Goal: Task Accomplishment & Management: Manage account settings

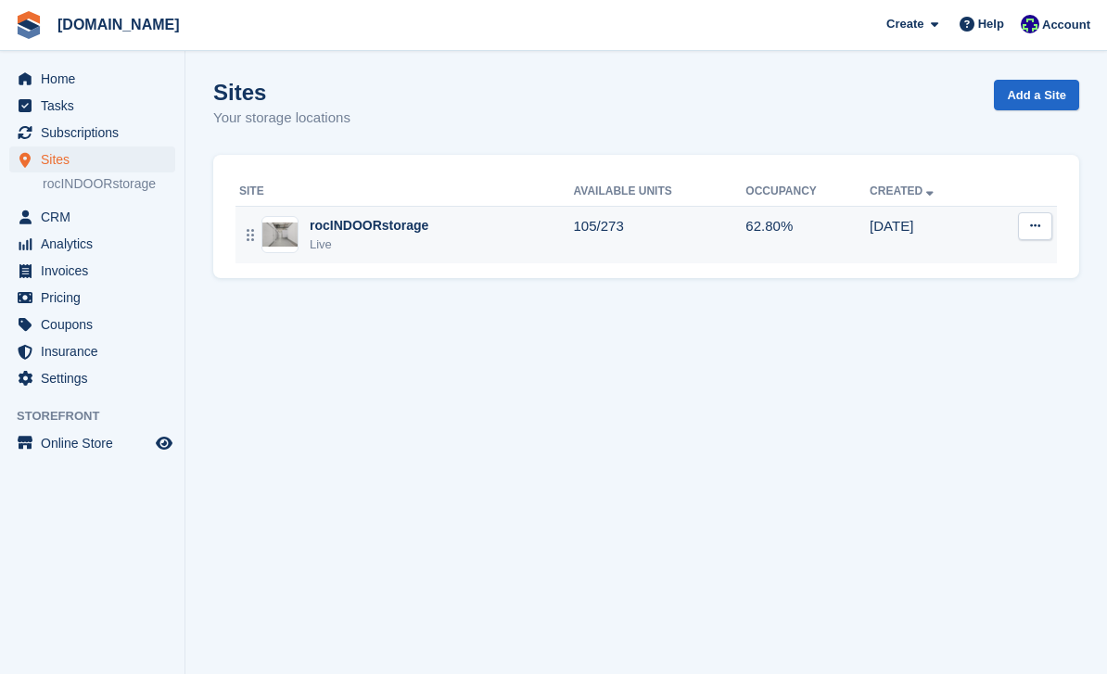
click at [338, 245] on div "Live" at bounding box center [369, 244] width 119 height 19
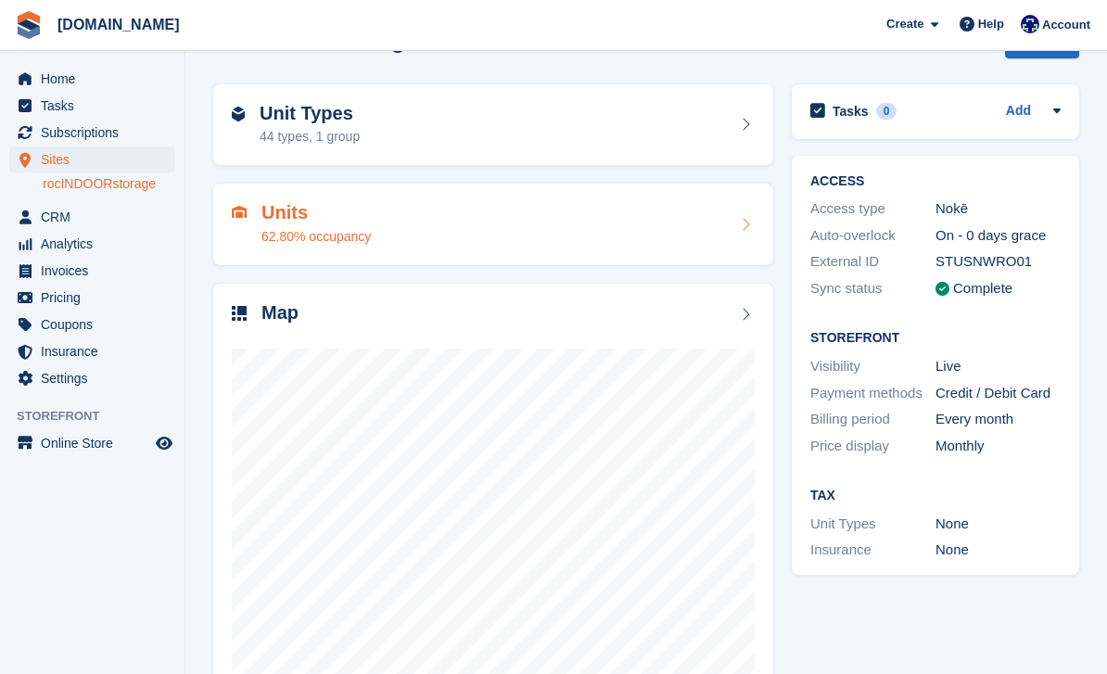
scroll to position [57, 0]
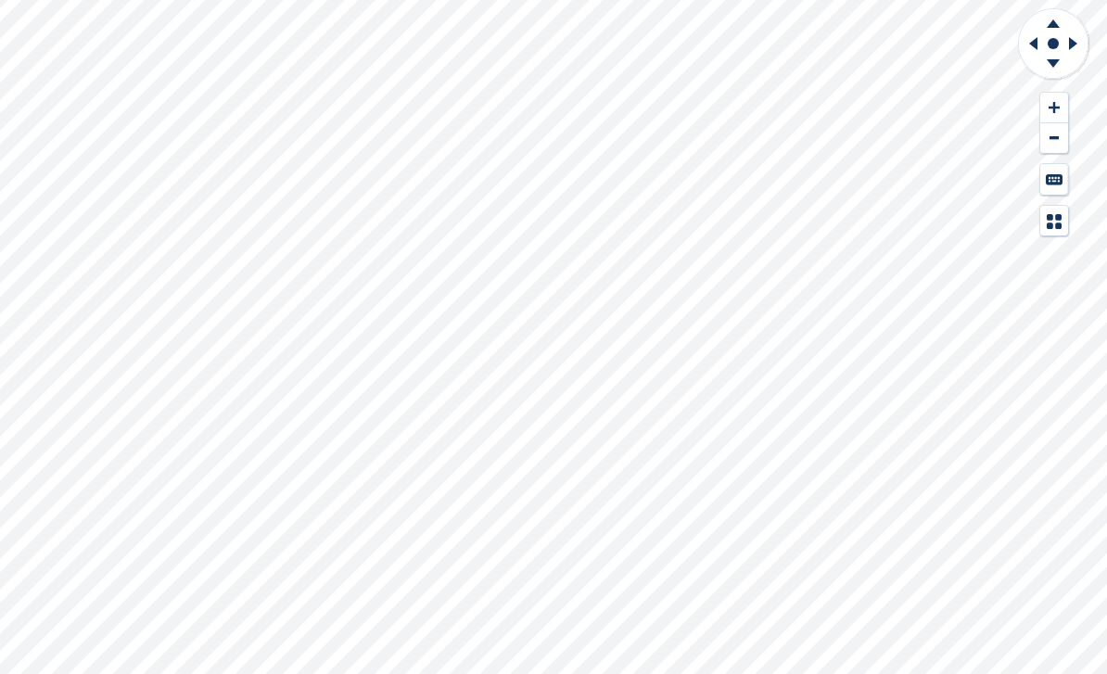
scroll to position [59, 0]
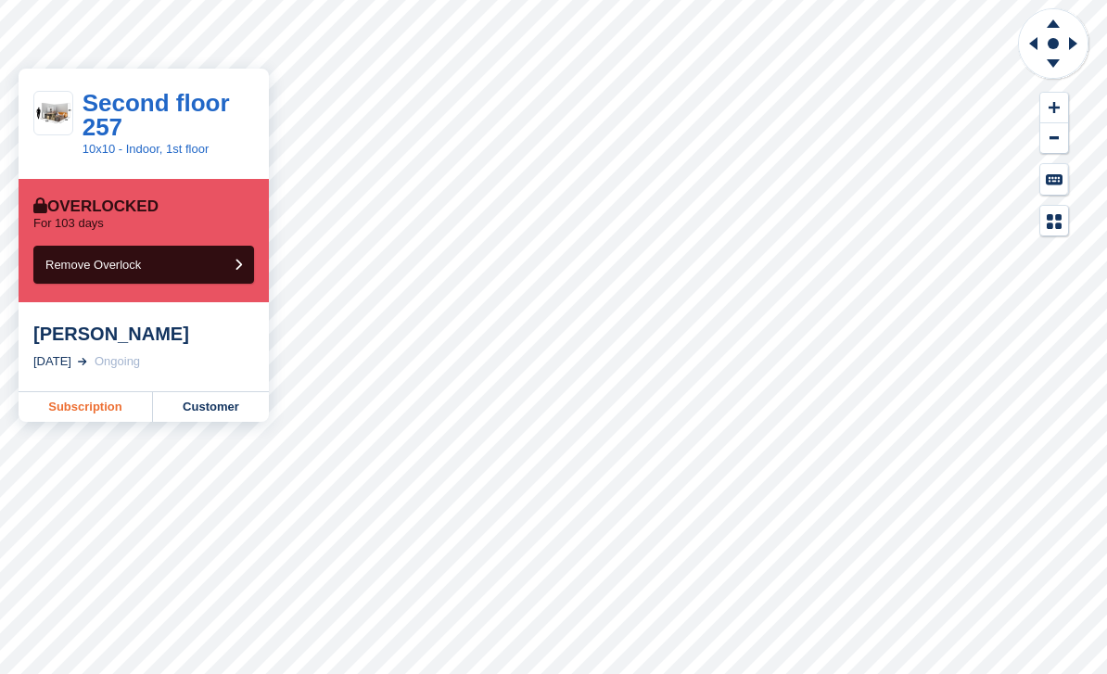
click at [120, 411] on link "Subscription" at bounding box center [86, 407] width 134 height 30
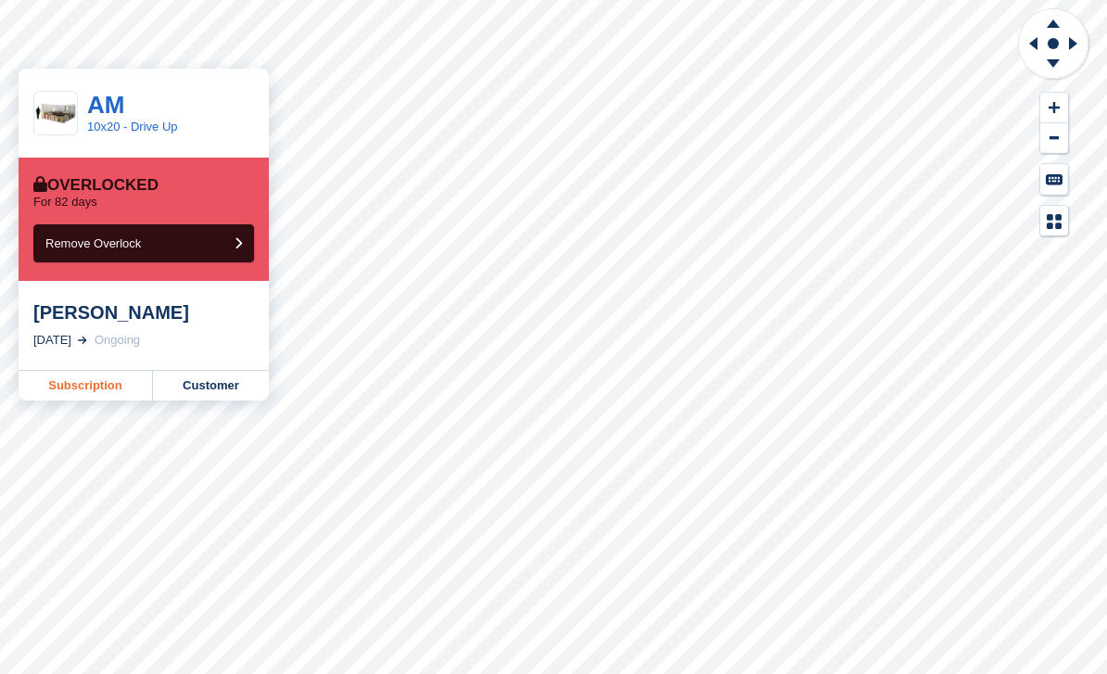
click at [109, 391] on link "Subscription" at bounding box center [86, 386] width 134 height 30
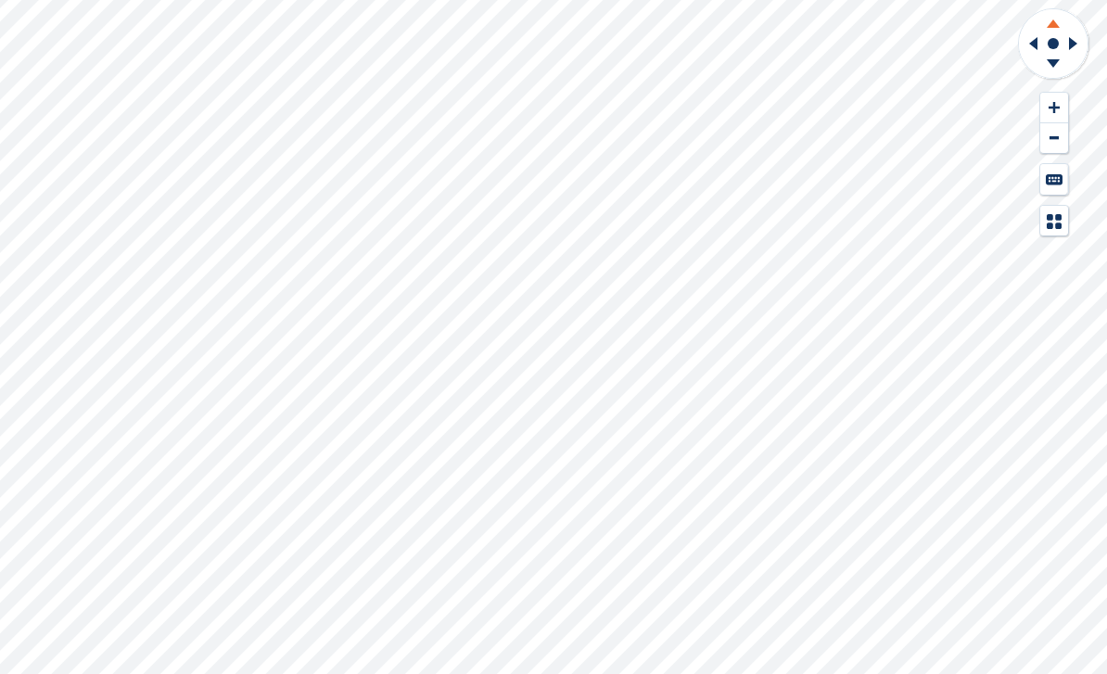
click at [1051, 18] on icon at bounding box center [1053, 20] width 48 height 23
click at [1050, 22] on icon at bounding box center [1053, 20] width 48 height 23
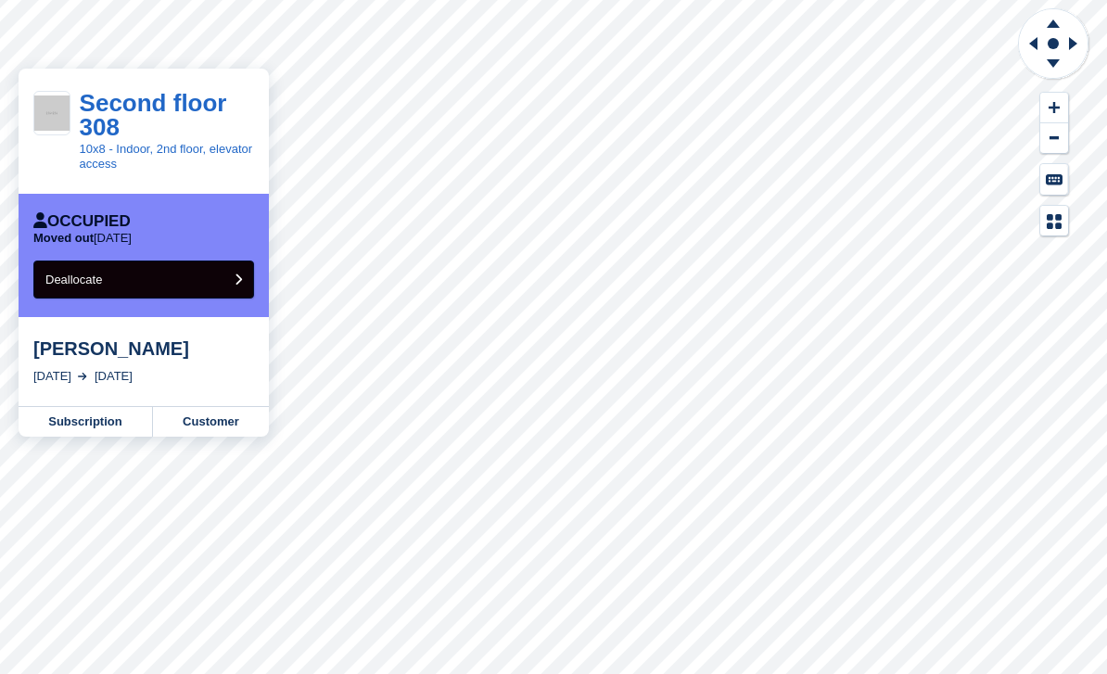
click at [100, 283] on span "Deallocate" at bounding box center [73, 279] width 57 height 14
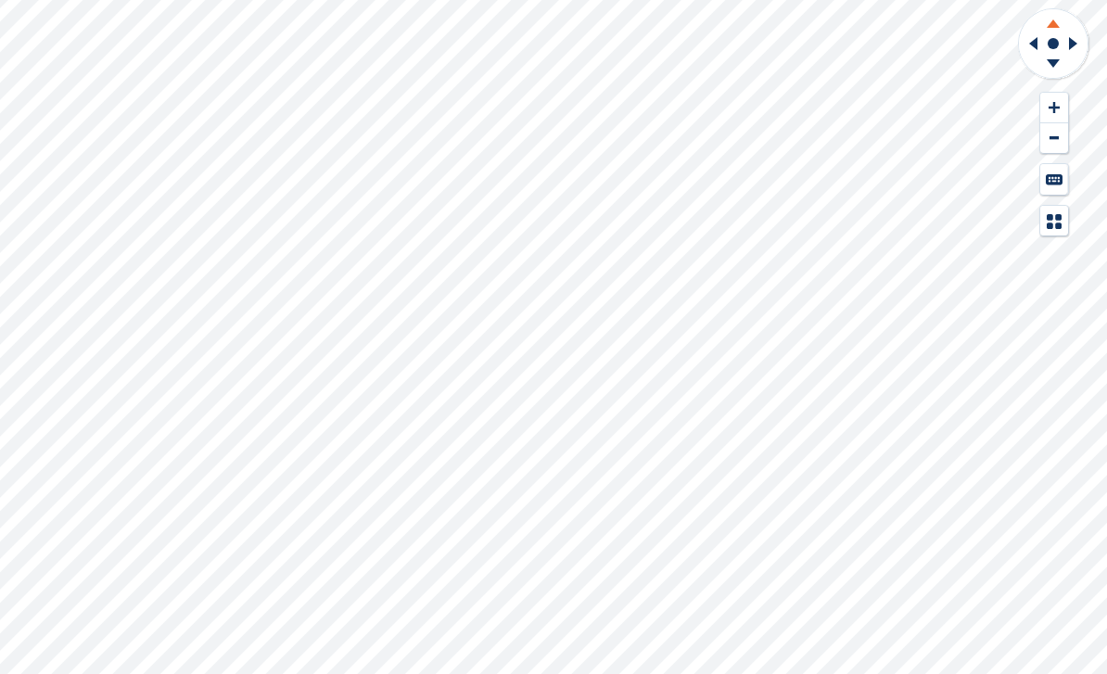
click at [1043, 25] on icon at bounding box center [1053, 20] width 48 height 23
click at [1043, 26] on icon at bounding box center [1053, 20] width 48 height 23
click at [1048, 64] on icon at bounding box center [1053, 66] width 48 height 23
click at [1055, 57] on icon at bounding box center [1053, 66] width 48 height 23
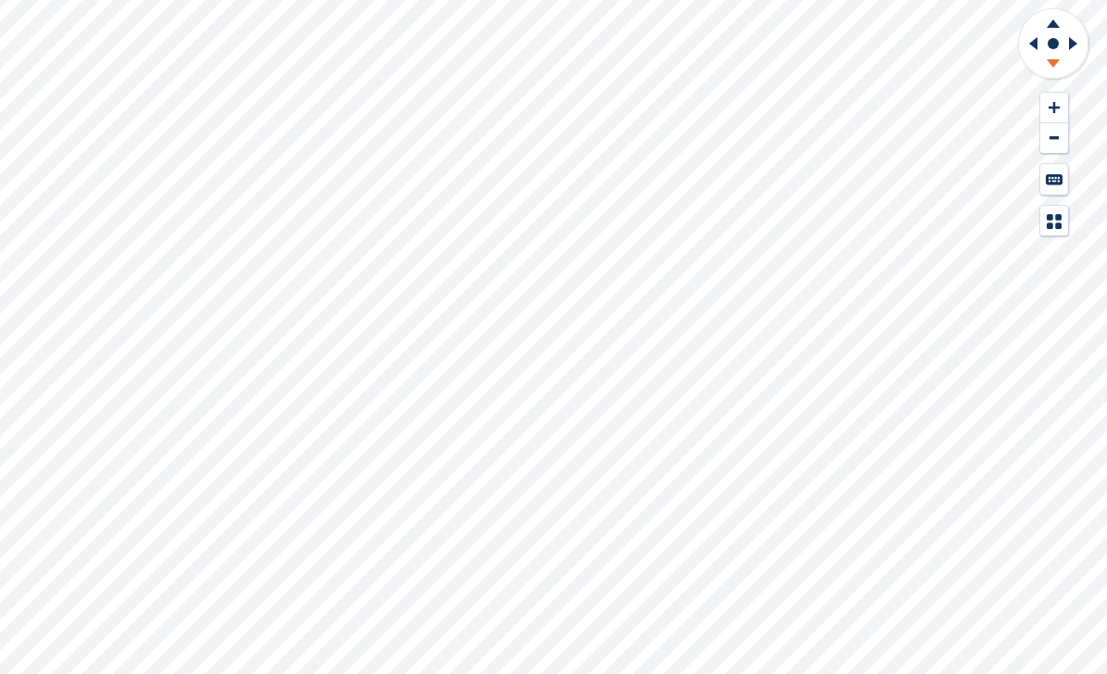
click at [1055, 58] on icon at bounding box center [1053, 66] width 48 height 23
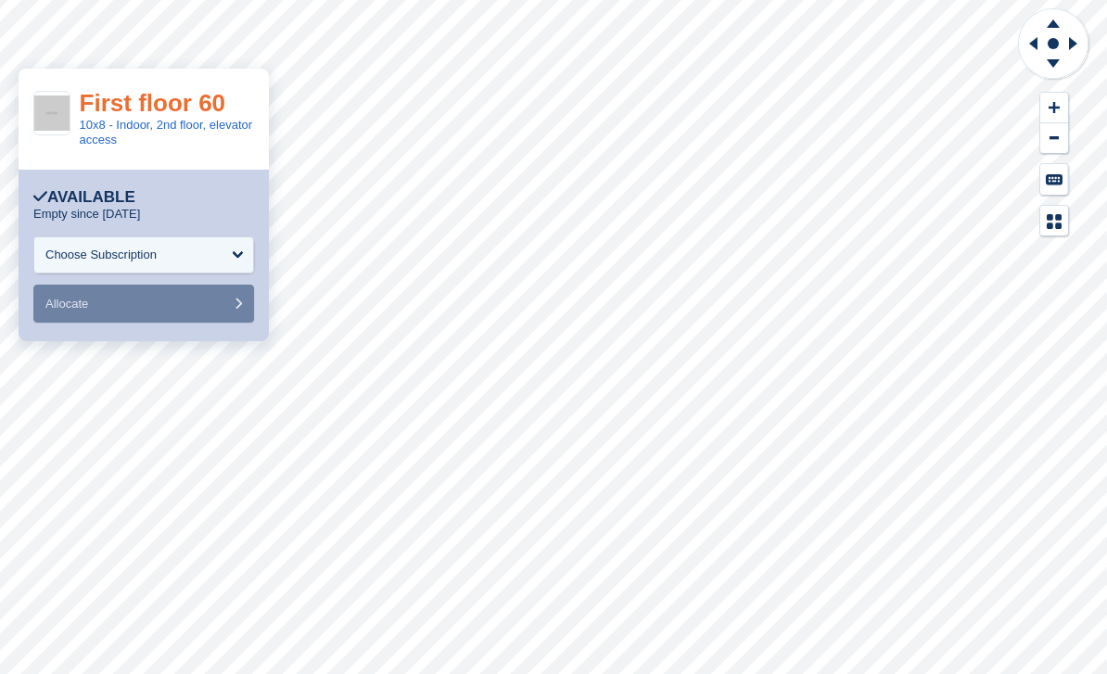
click at [152, 102] on link "First floor 60" at bounding box center [153, 103] width 146 height 28
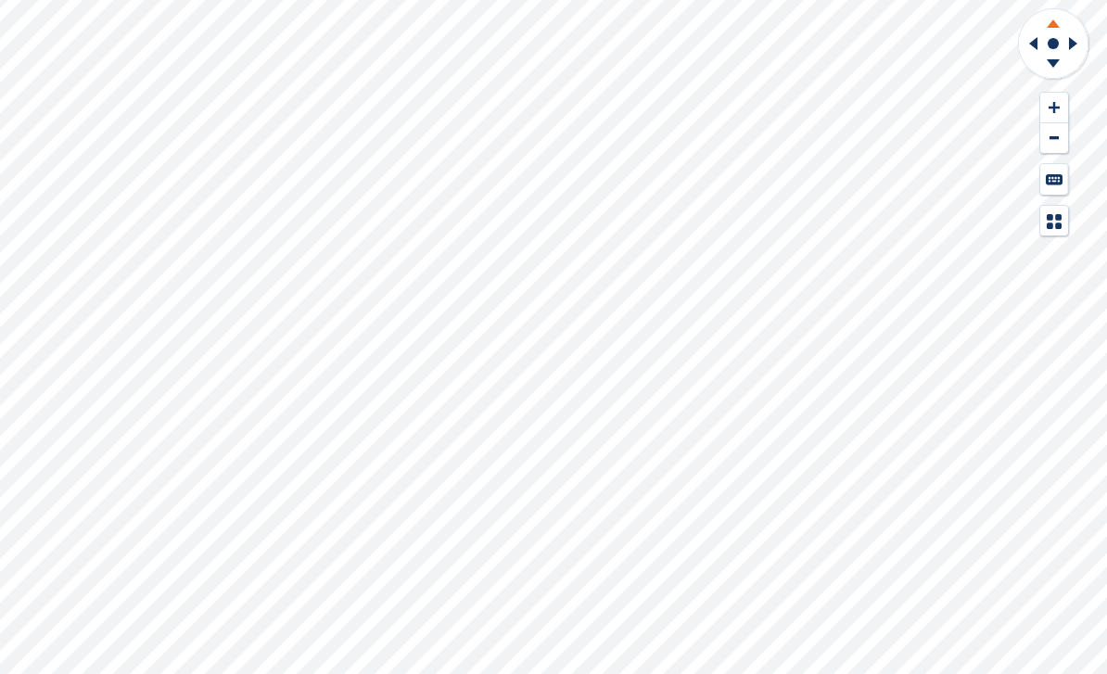
click at [1053, 30] on icon at bounding box center [1053, 20] width 48 height 23
click at [1051, 61] on icon at bounding box center [1052, 63] width 13 height 8
click at [1056, 60] on icon at bounding box center [1052, 63] width 13 height 8
click at [1056, 61] on icon at bounding box center [1052, 63] width 13 height 8
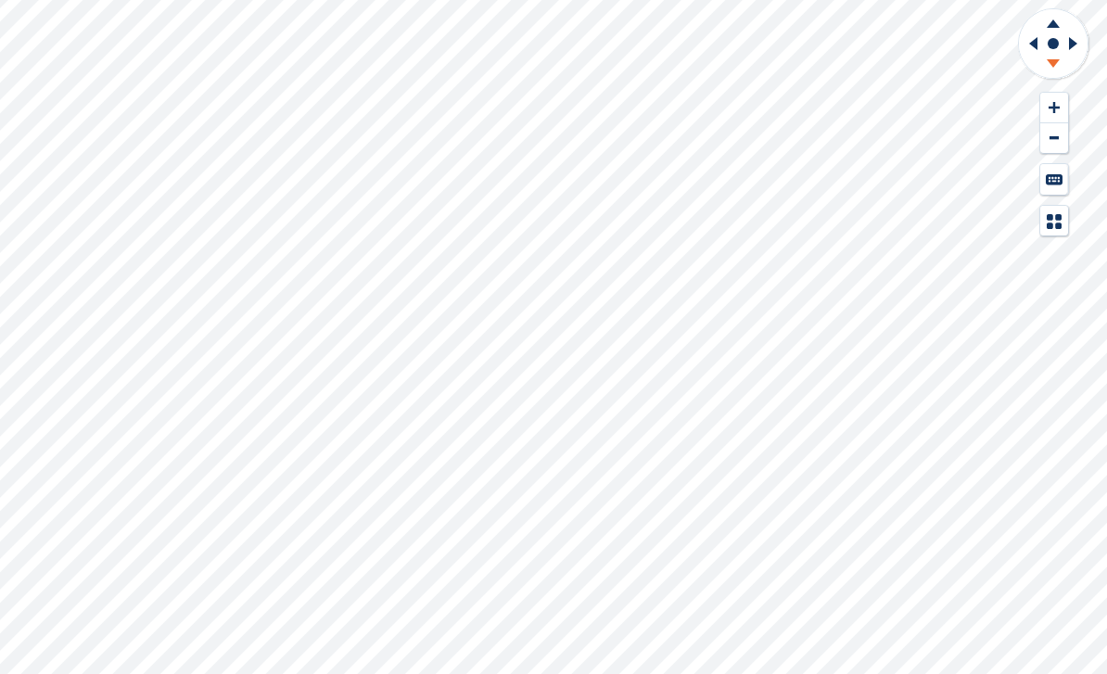
click at [1056, 61] on icon at bounding box center [1052, 63] width 13 height 8
click at [1046, 65] on icon at bounding box center [1053, 66] width 48 height 23
click at [1055, 29] on icon at bounding box center [1053, 20] width 48 height 23
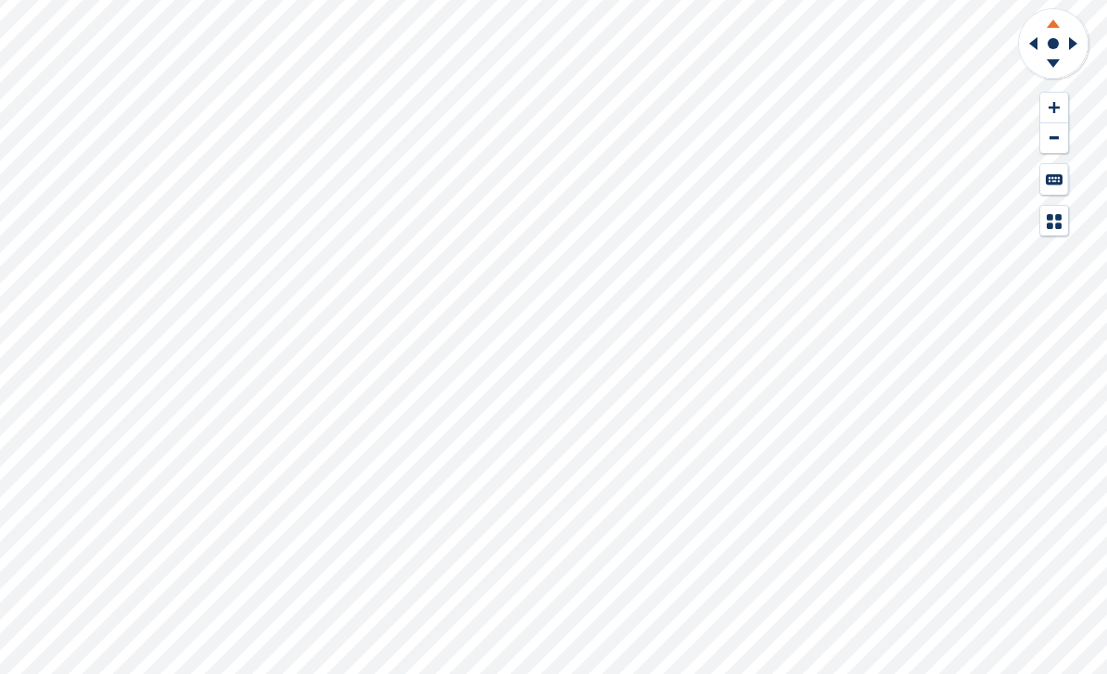
click at [1055, 29] on icon at bounding box center [1053, 20] width 48 height 23
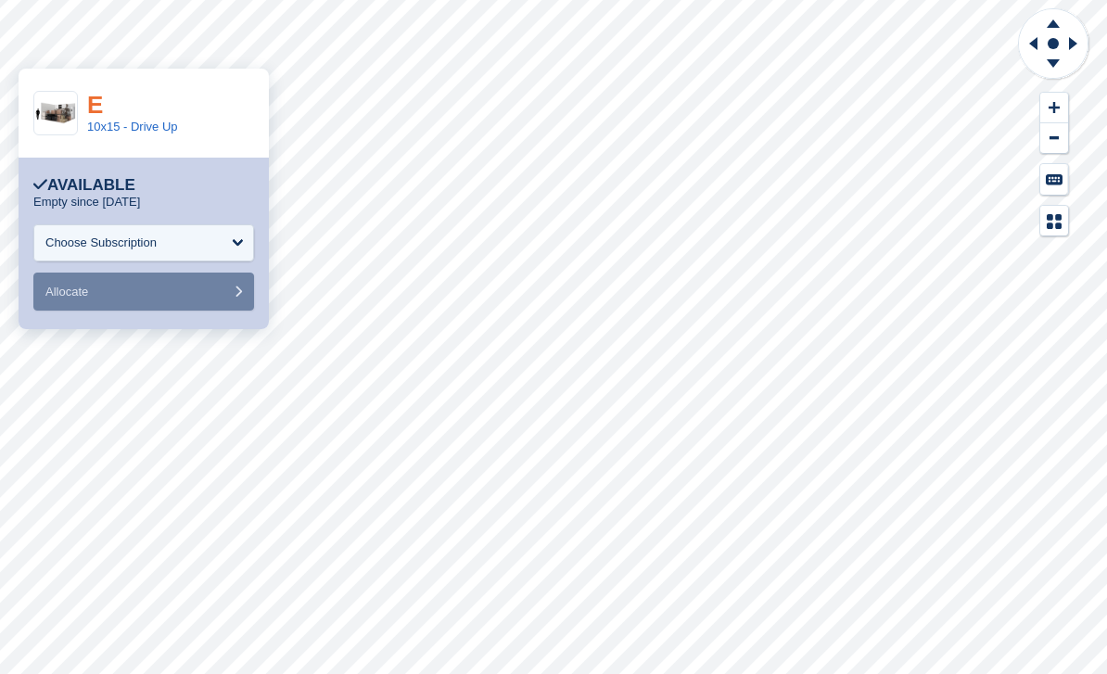
click at [95, 103] on link "E" at bounding box center [95, 105] width 16 height 28
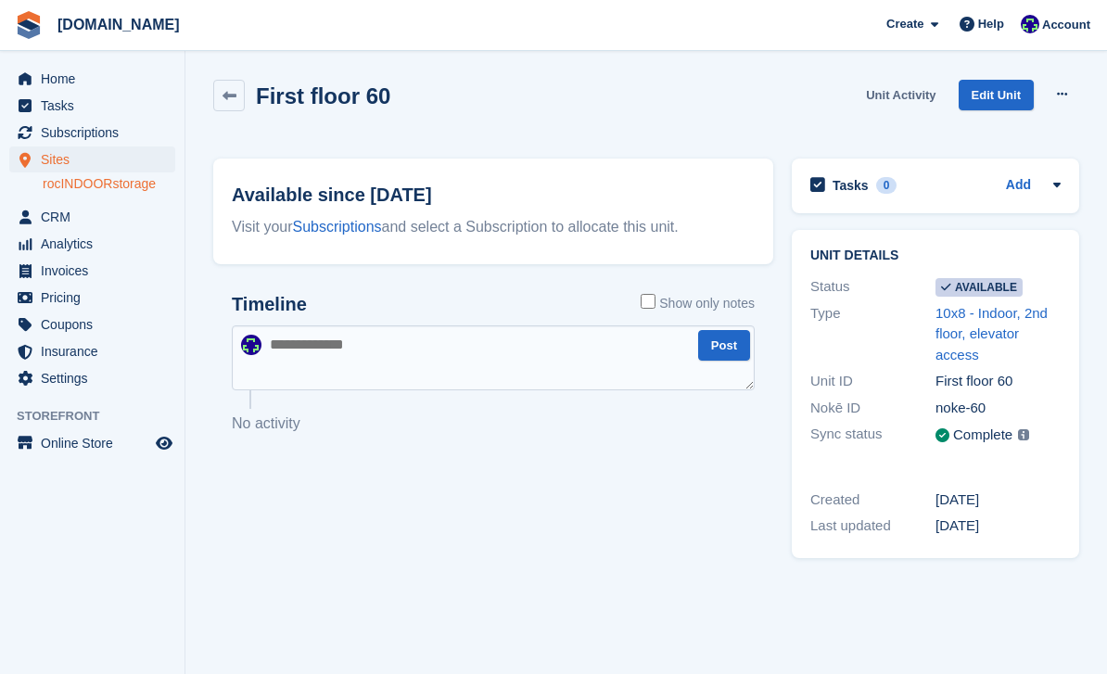
click at [901, 101] on link "Unit Activity" at bounding box center [900, 95] width 84 height 31
click at [877, 94] on link "Unit Activity" at bounding box center [900, 95] width 84 height 31
click at [77, 82] on span "Home" at bounding box center [96, 79] width 111 height 26
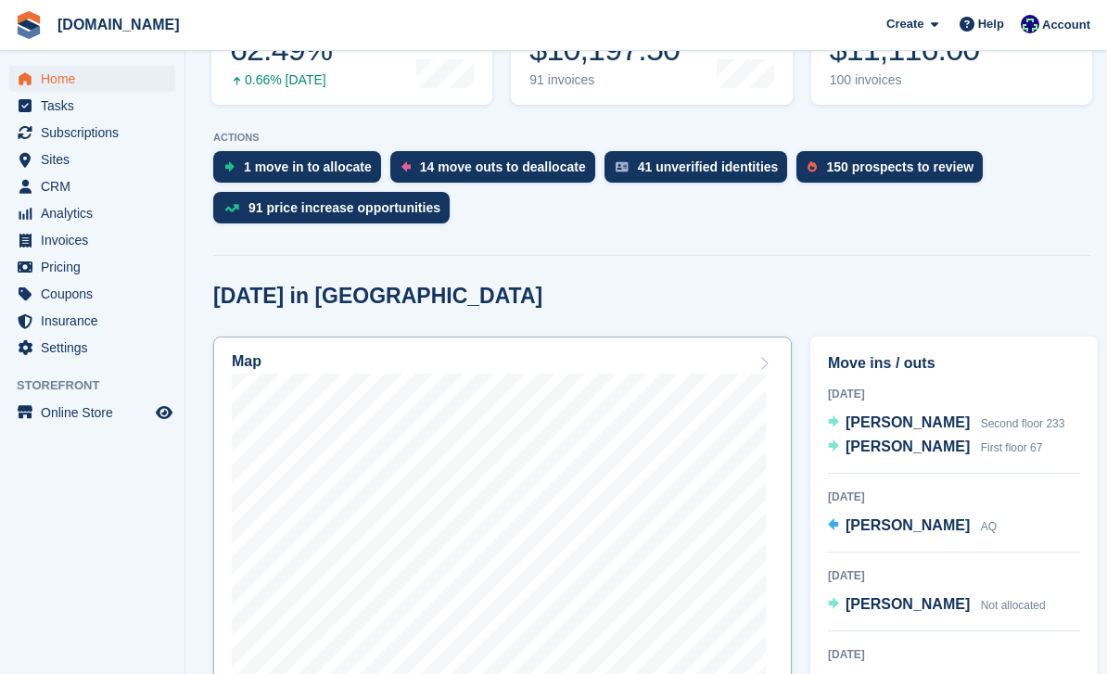
scroll to position [365, 0]
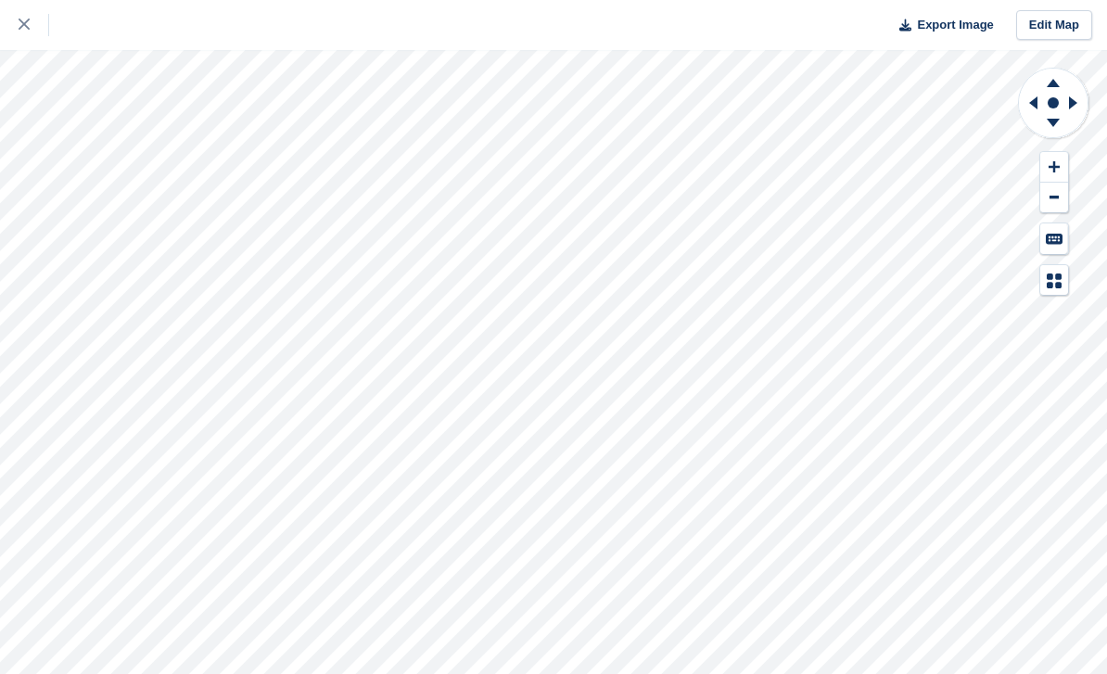
scroll to position [1, 0]
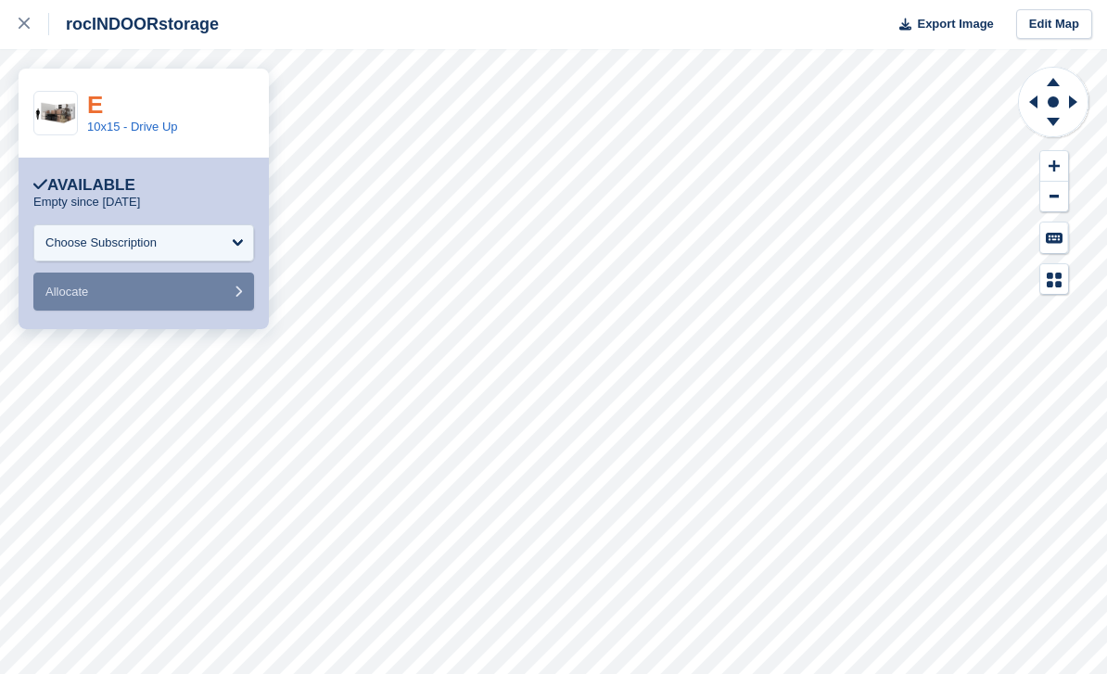
click at [101, 104] on link "E" at bounding box center [95, 105] width 16 height 28
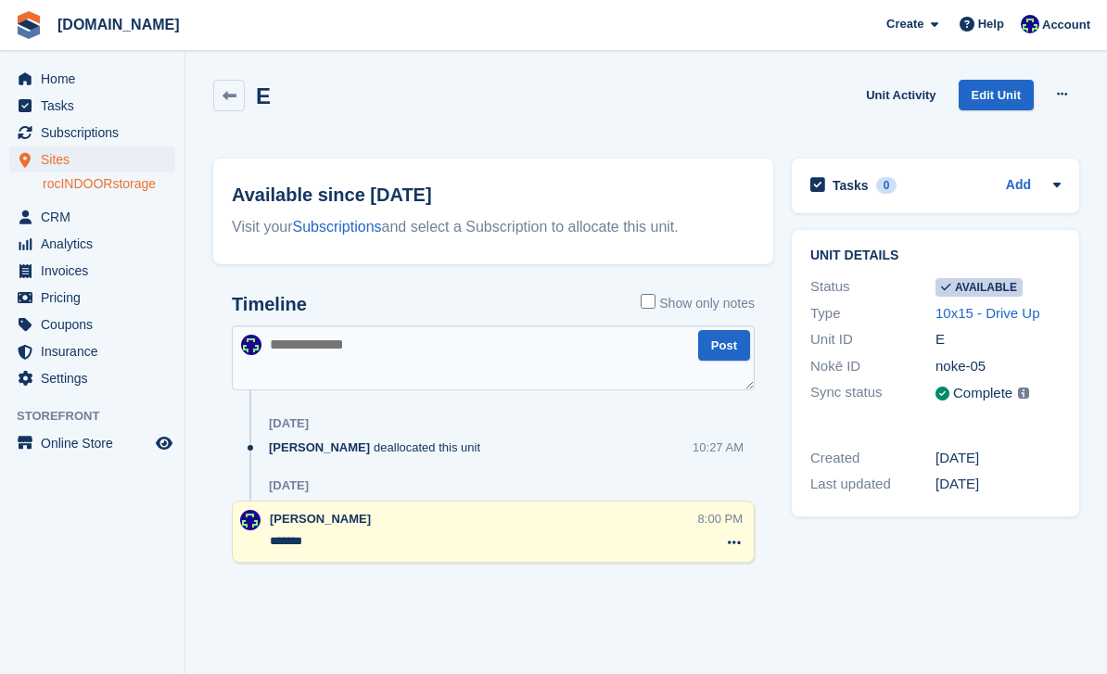
click at [902, 76] on div "E Unit Activity Edit Unit Make unavailable Delete unit" at bounding box center [646, 109] width 884 height 79
click at [899, 98] on link "Unit Activity" at bounding box center [900, 95] width 84 height 31
click at [60, 90] on span "Home" at bounding box center [96, 79] width 111 height 26
click at [52, 162] on span "Sites" at bounding box center [96, 159] width 111 height 26
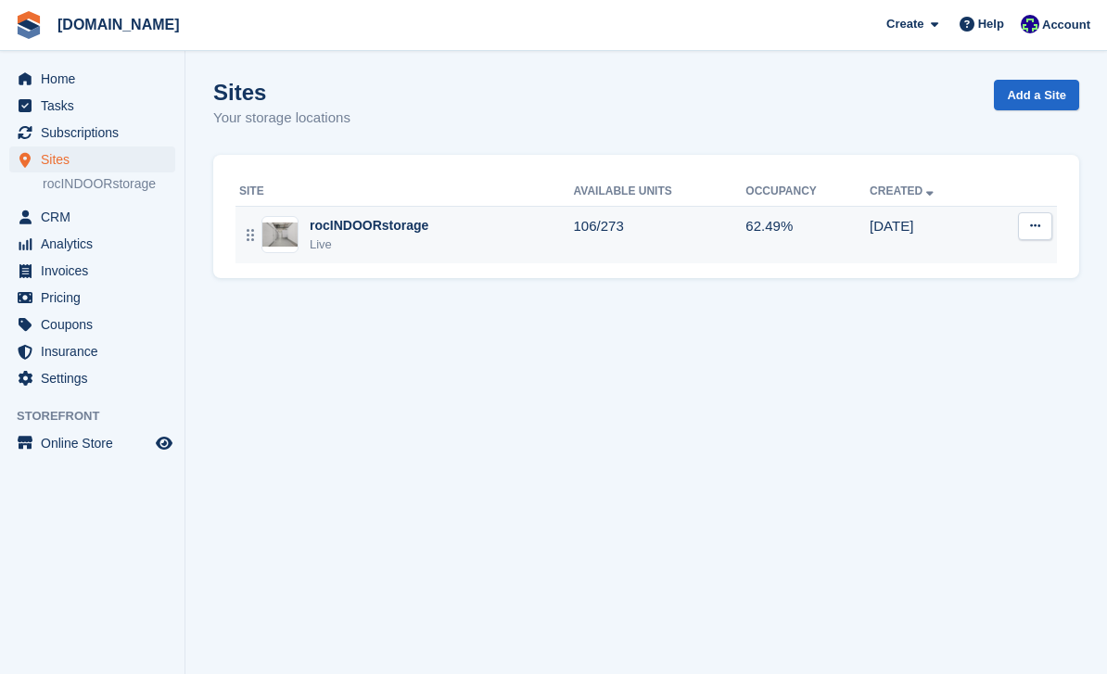
click at [389, 252] on div "Live" at bounding box center [369, 244] width 119 height 19
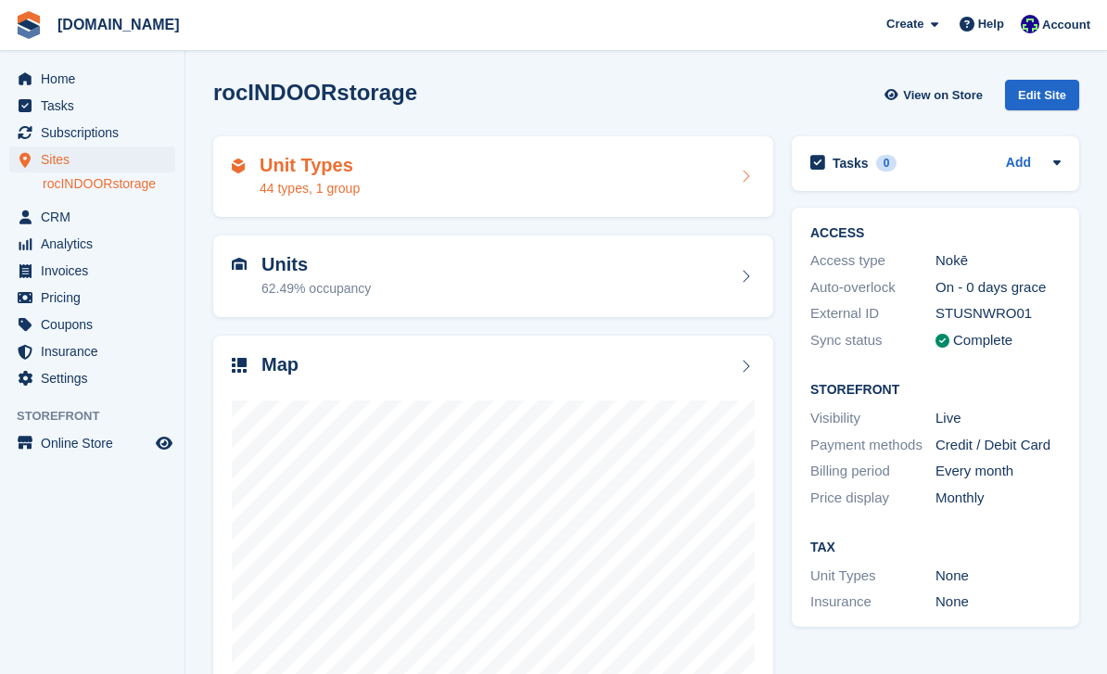
click at [370, 194] on div "Unit Types 44 types, 1 group" at bounding box center [493, 177] width 523 height 44
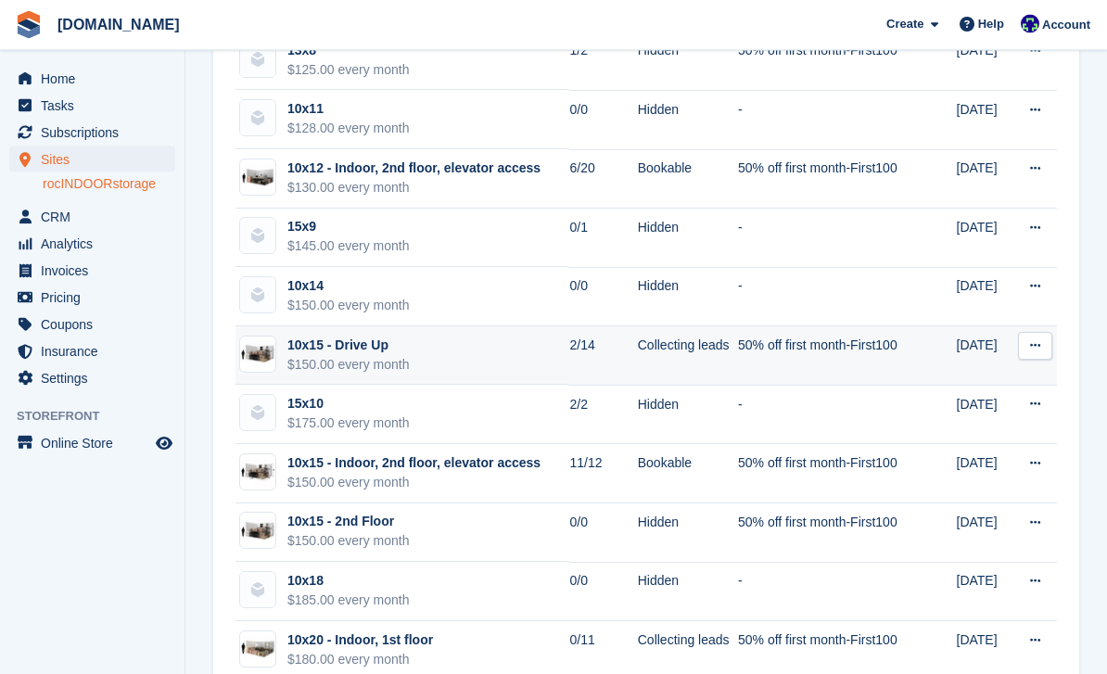
scroll to position [1841, 0]
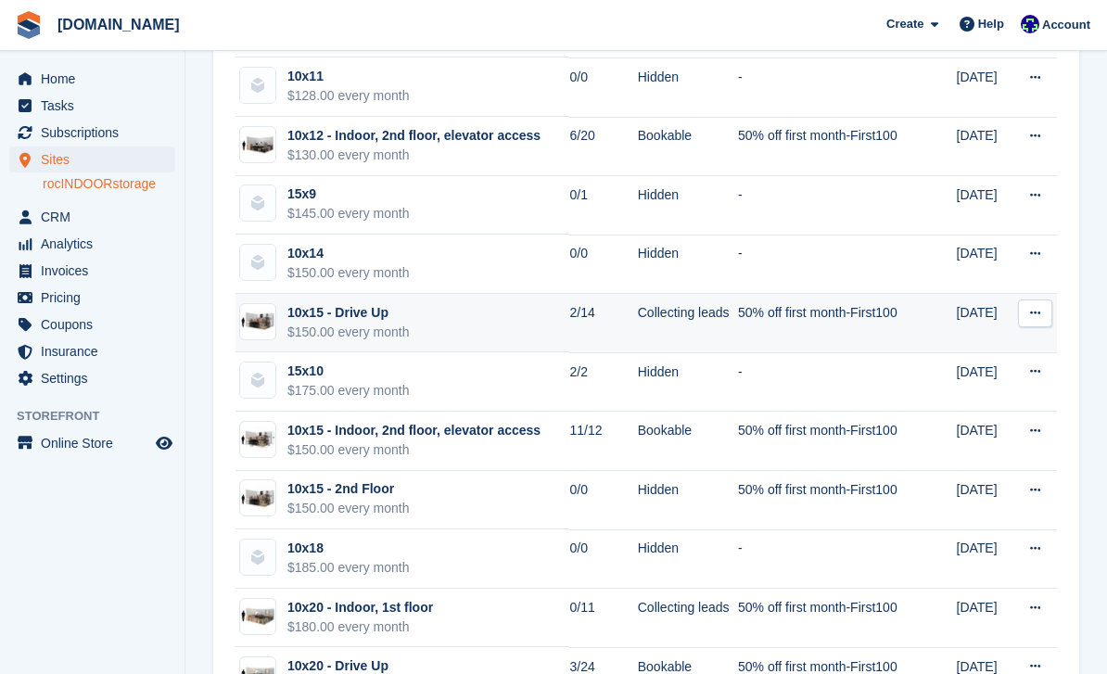
click at [488, 330] on td "10x15 - Drive Up $150.00 every month" at bounding box center [402, 323] width 334 height 59
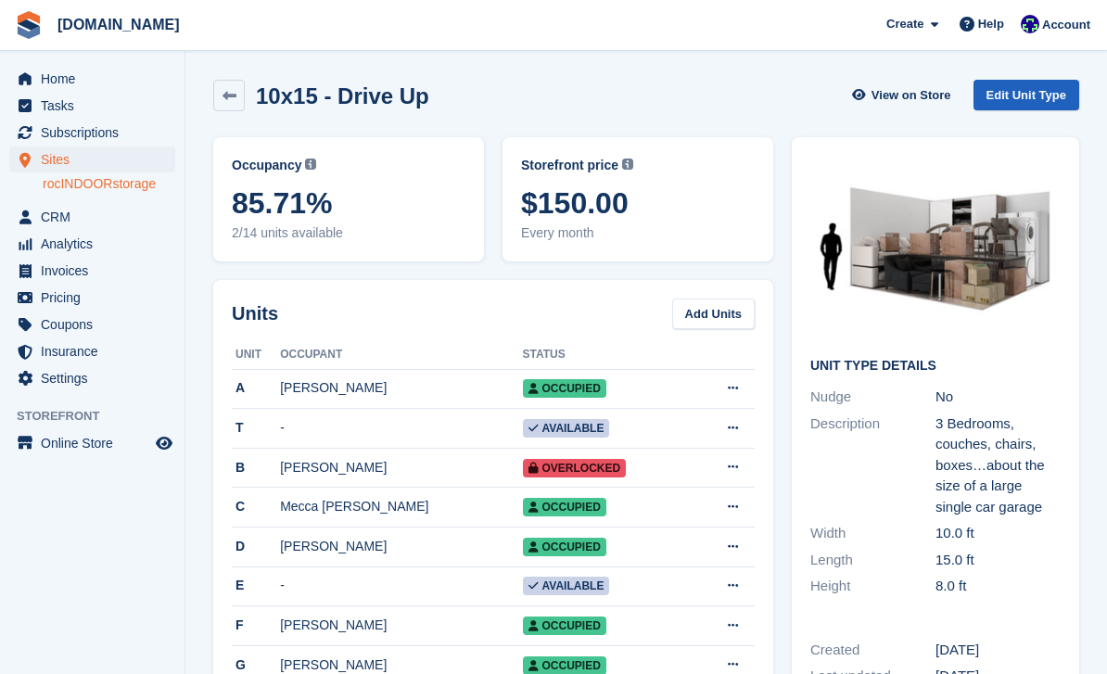
click at [1034, 99] on link "Edit Unit Type" at bounding box center [1026, 95] width 106 height 31
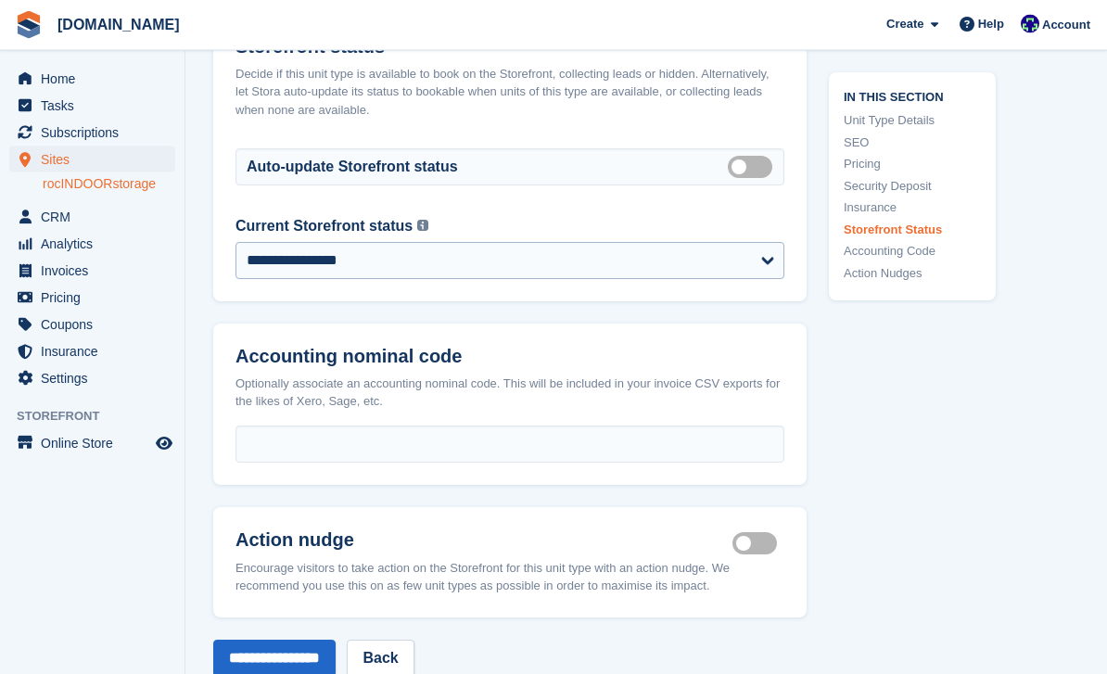
scroll to position [2555, 0]
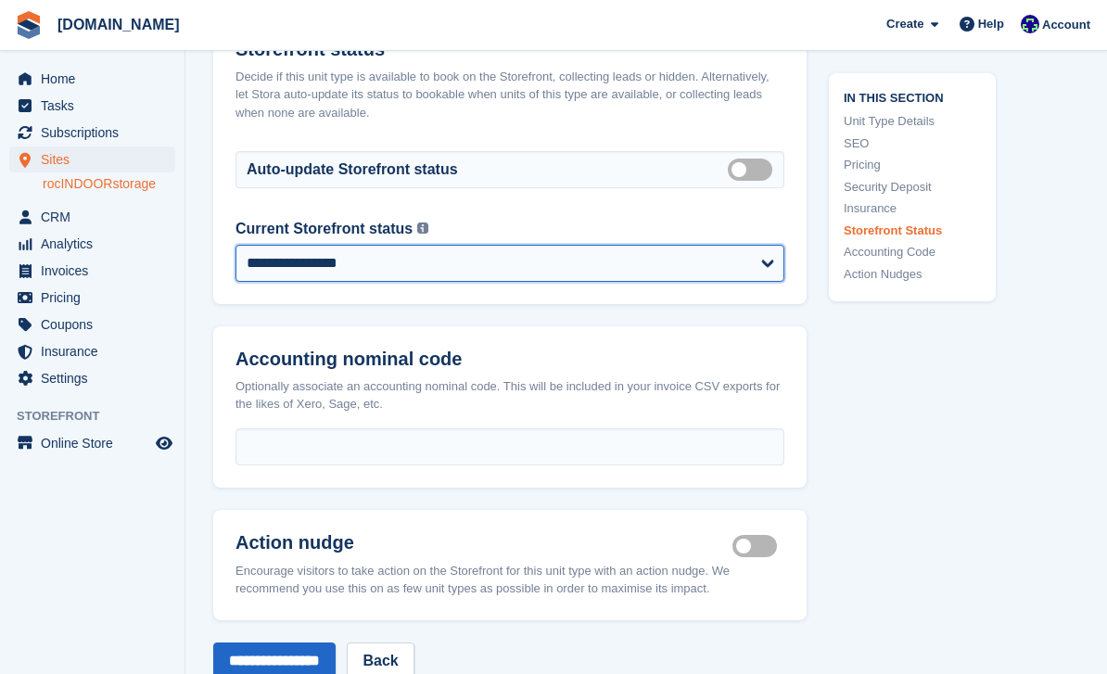
click at [481, 280] on select "**********" at bounding box center [509, 263] width 549 height 37
select select "********"
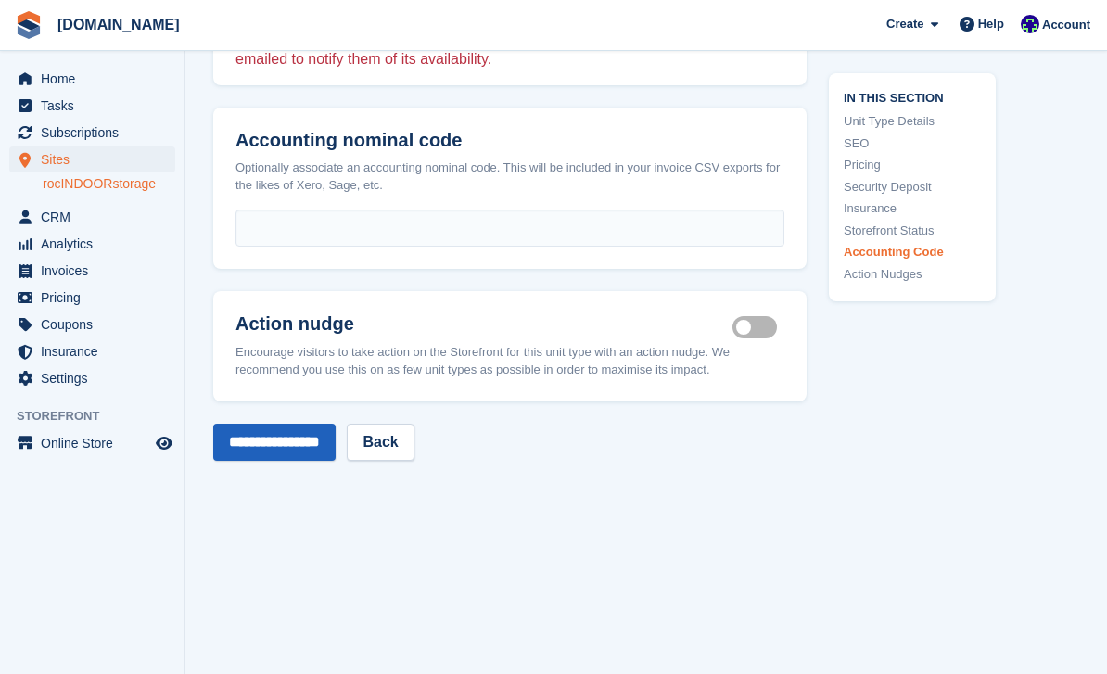
scroll to position [2830, 0]
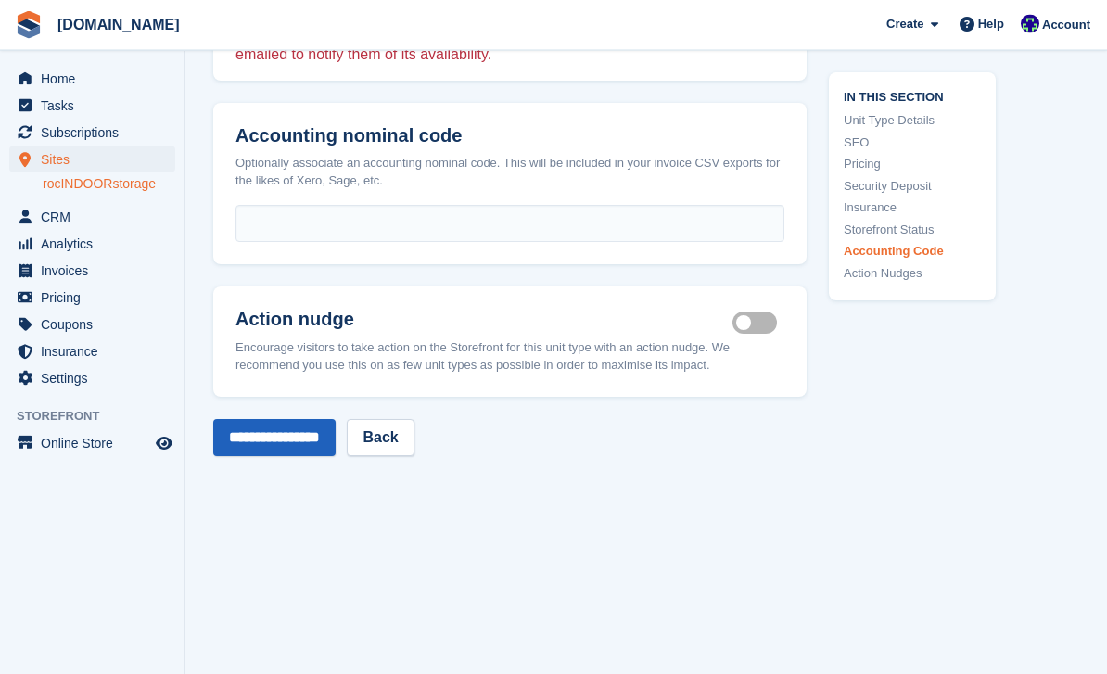
click at [294, 438] on input "**********" at bounding box center [274, 438] width 122 height 37
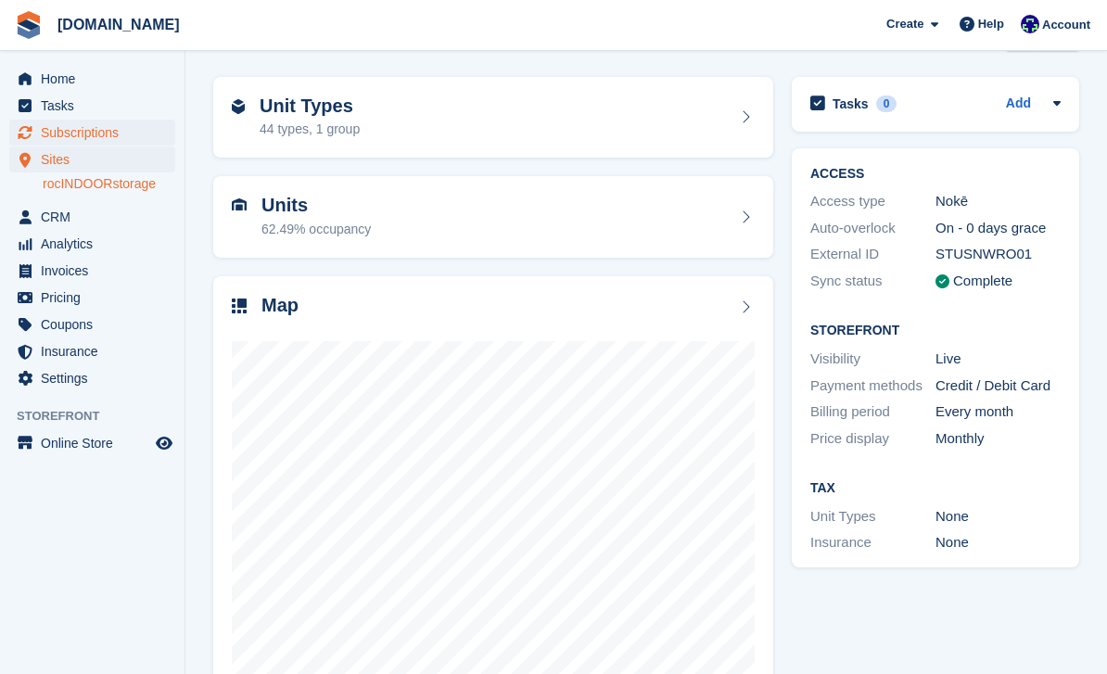
scroll to position [59, 0]
click at [118, 141] on span "Subscriptions" at bounding box center [96, 133] width 111 height 26
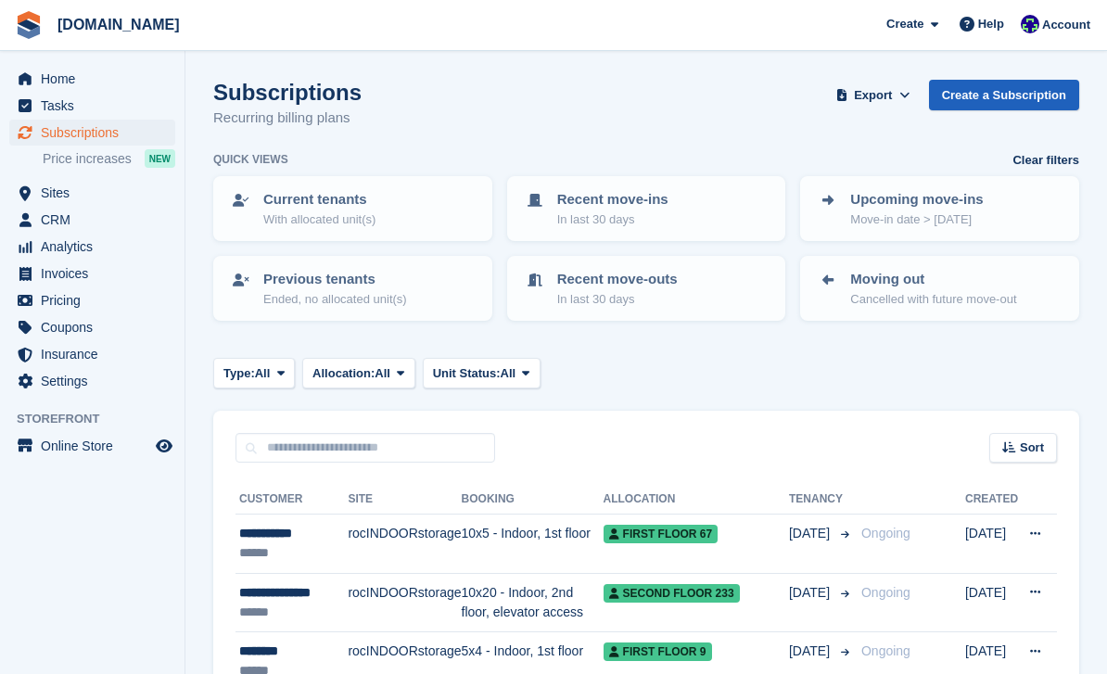
click at [1007, 82] on link "Create a Subscription" at bounding box center [1004, 95] width 150 height 31
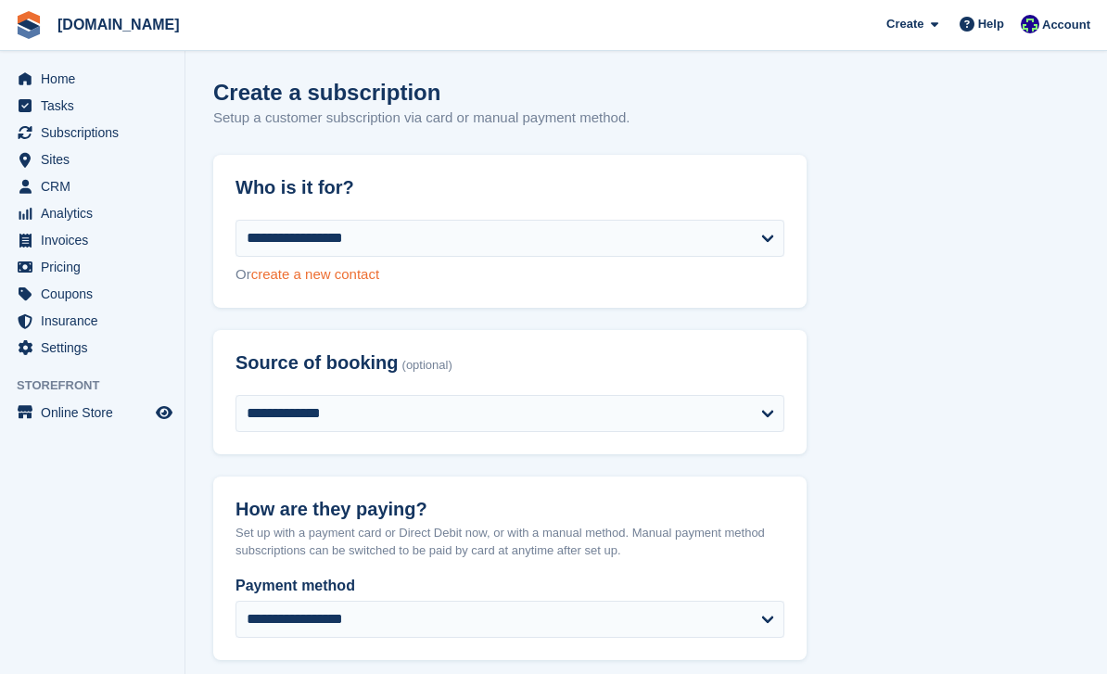
click at [321, 280] on link "create a new contact" at bounding box center [315, 274] width 128 height 16
select select "**********"
select select "***"
select select "*"
select select "***"
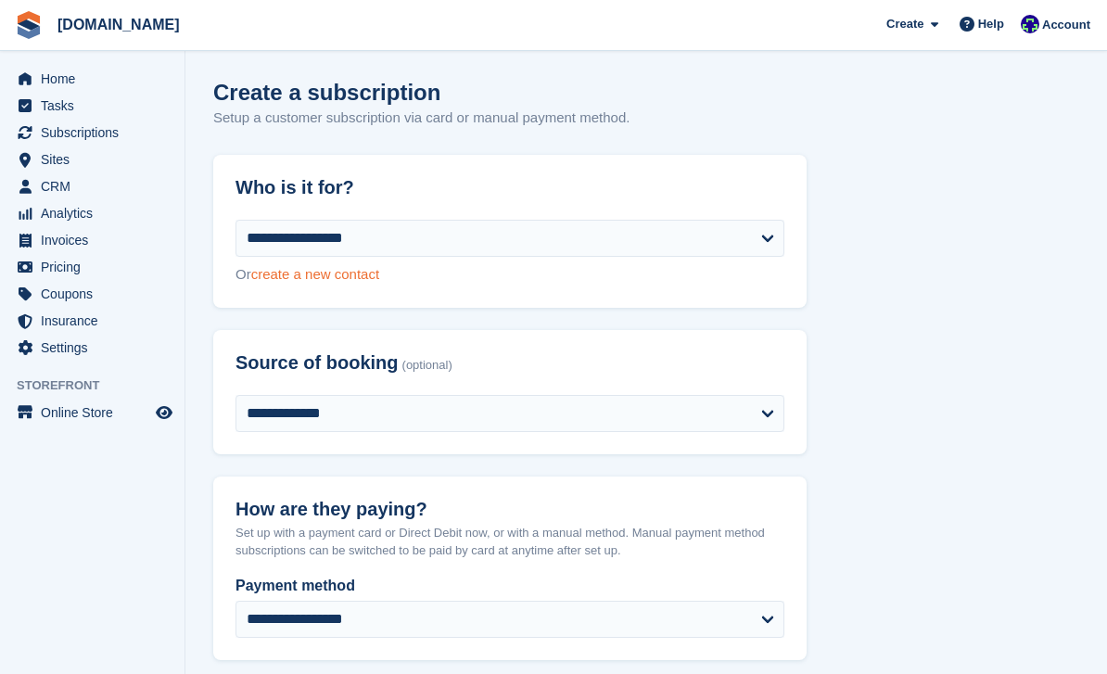
select select "*****"
select select
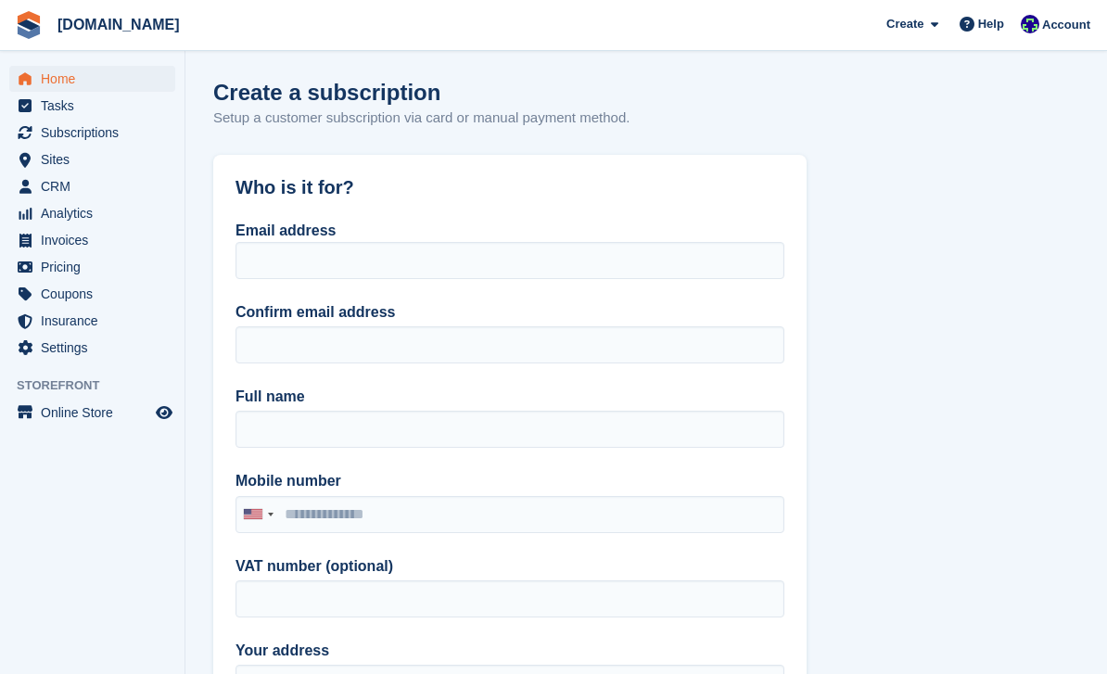
click at [60, 85] on span "Home" at bounding box center [96, 79] width 111 height 26
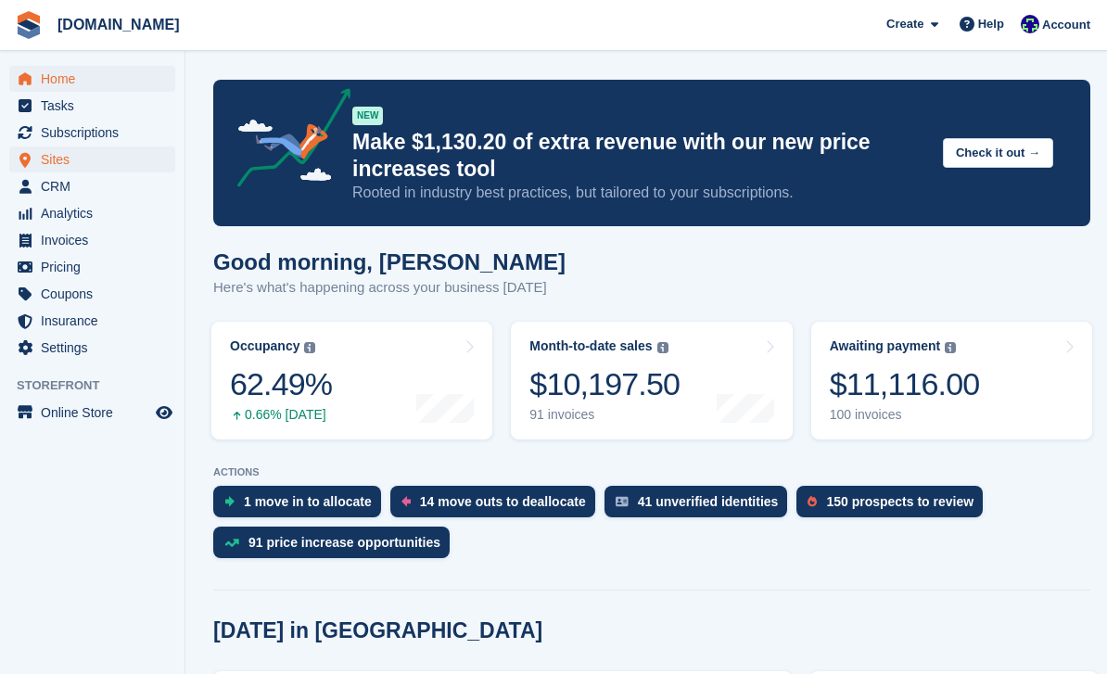
click at [64, 158] on span "Sites" at bounding box center [96, 159] width 111 height 26
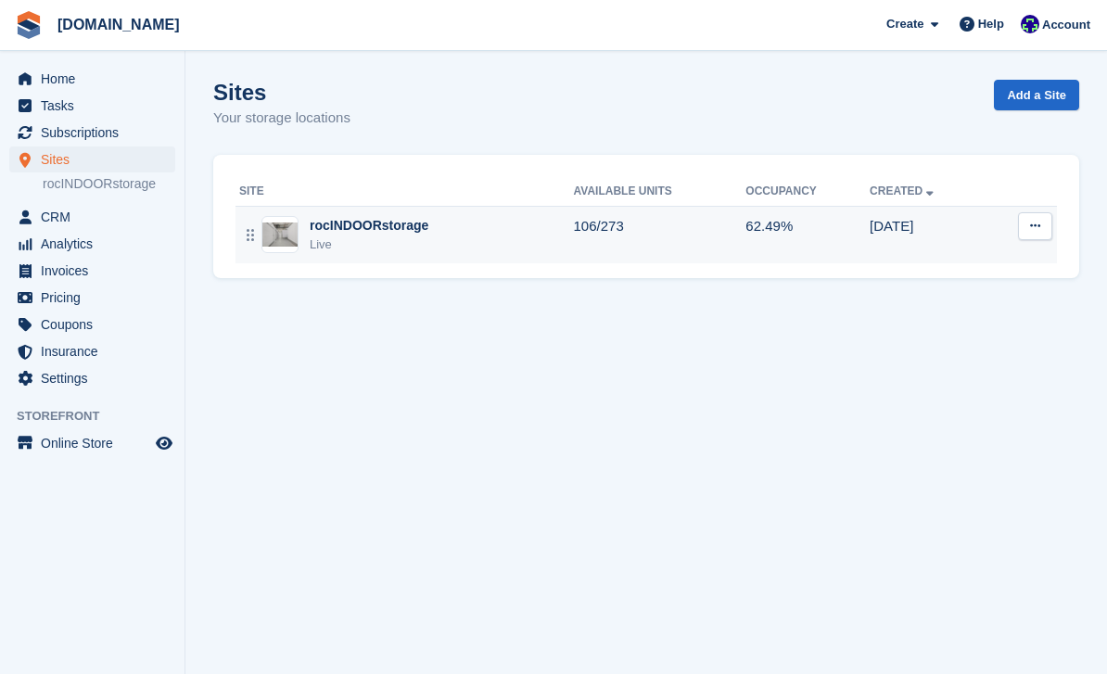
click at [388, 230] on div "rocINDOORstorage" at bounding box center [369, 225] width 119 height 19
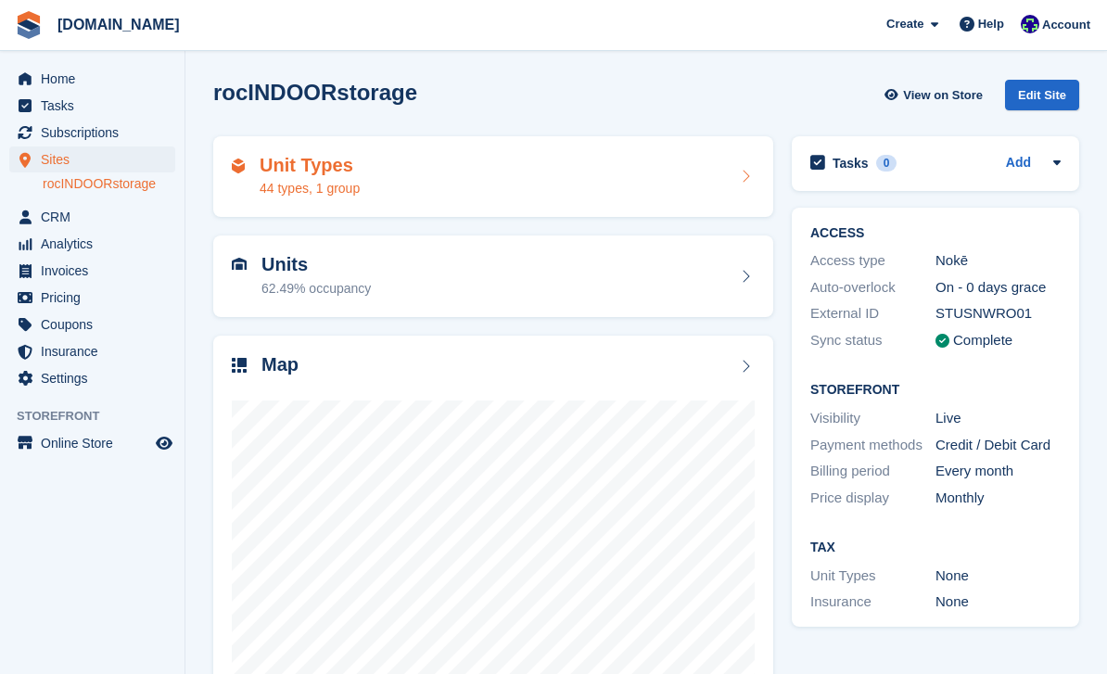
click at [322, 172] on h2 "Unit Types" at bounding box center [310, 165] width 100 height 21
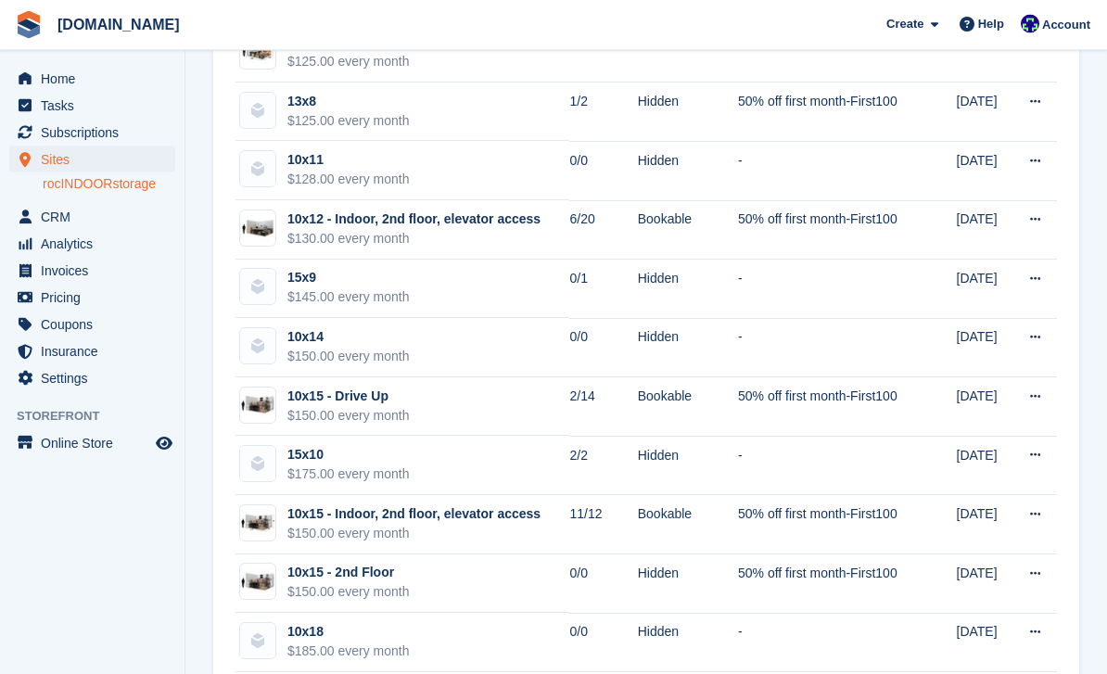
scroll to position [1757, 0]
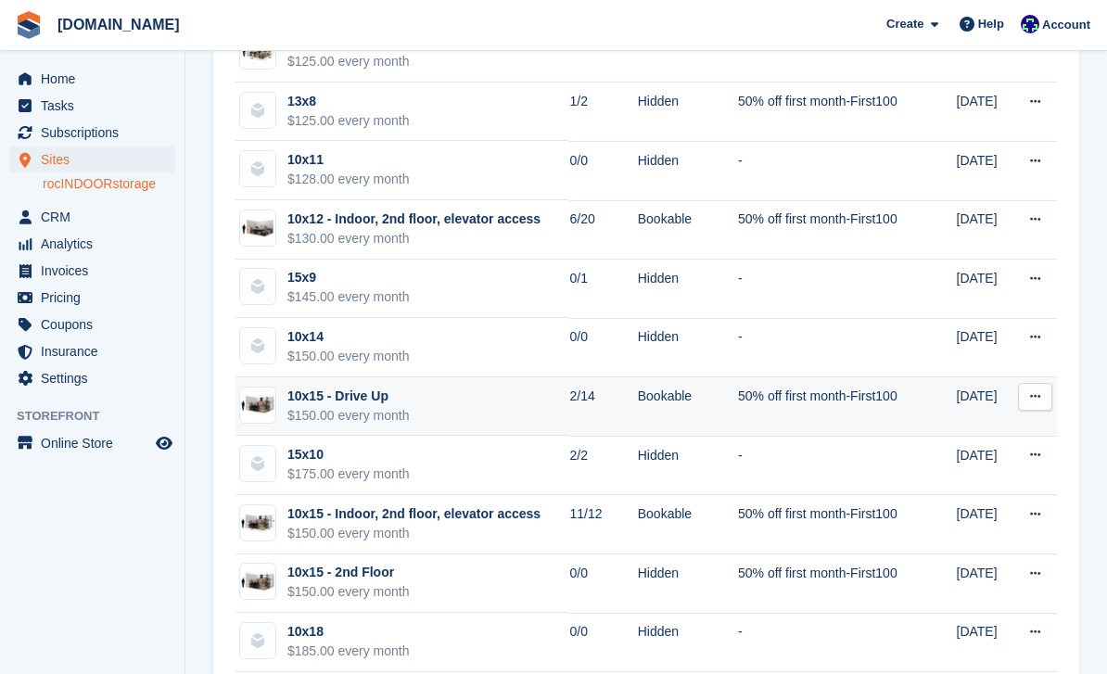
click at [804, 404] on td "50% off first month-First100" at bounding box center [825, 406] width 174 height 59
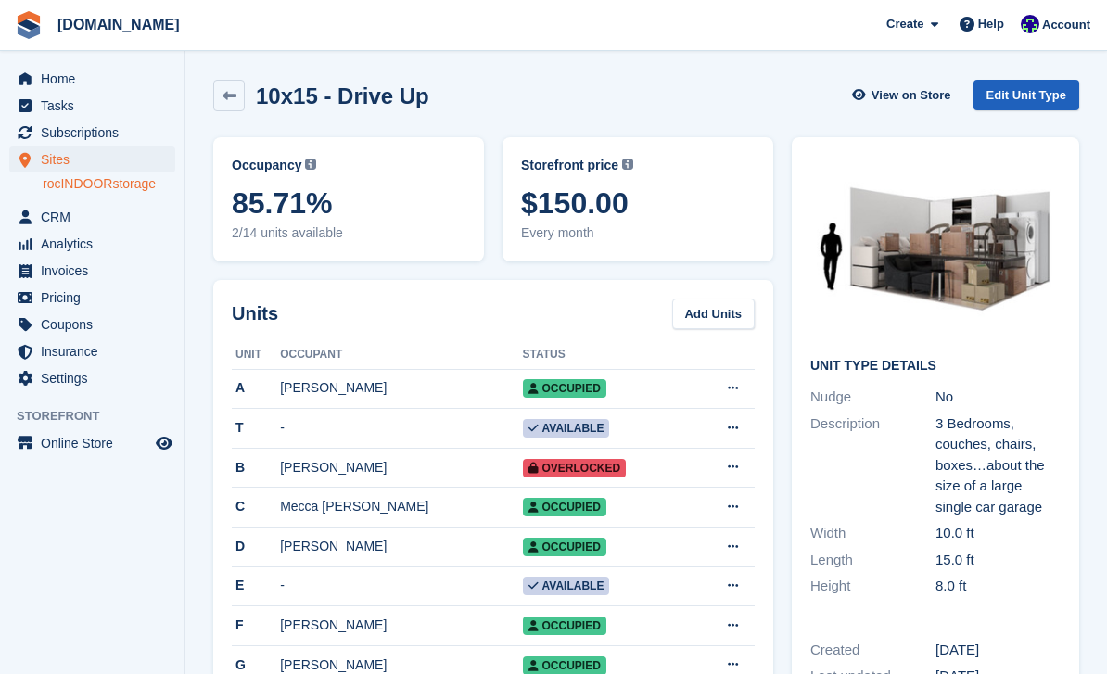
click at [1018, 105] on link "Edit Unit Type" at bounding box center [1026, 95] width 106 height 31
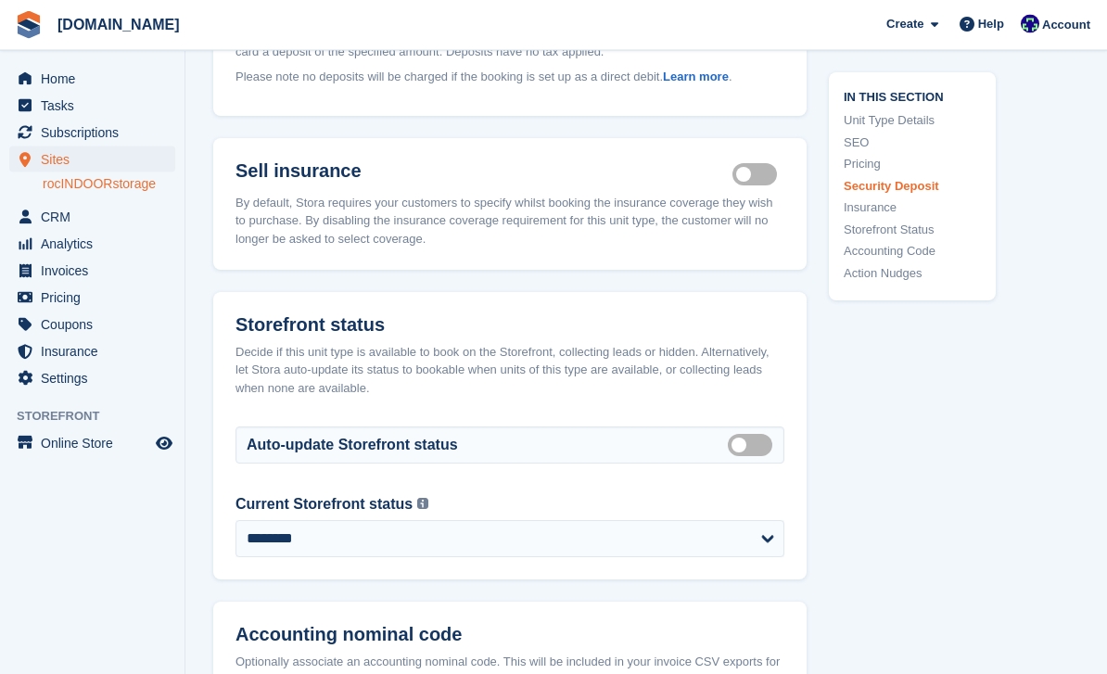
scroll to position [2336, 0]
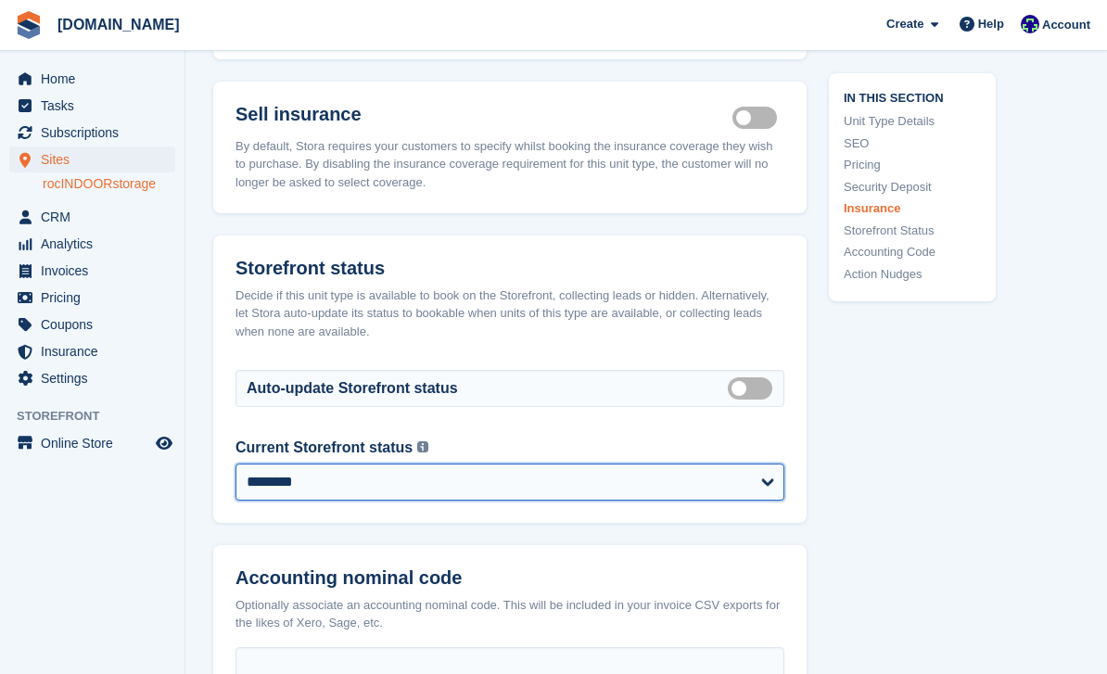
click at [636, 484] on select "**********" at bounding box center [509, 481] width 549 height 37
select select "**********"
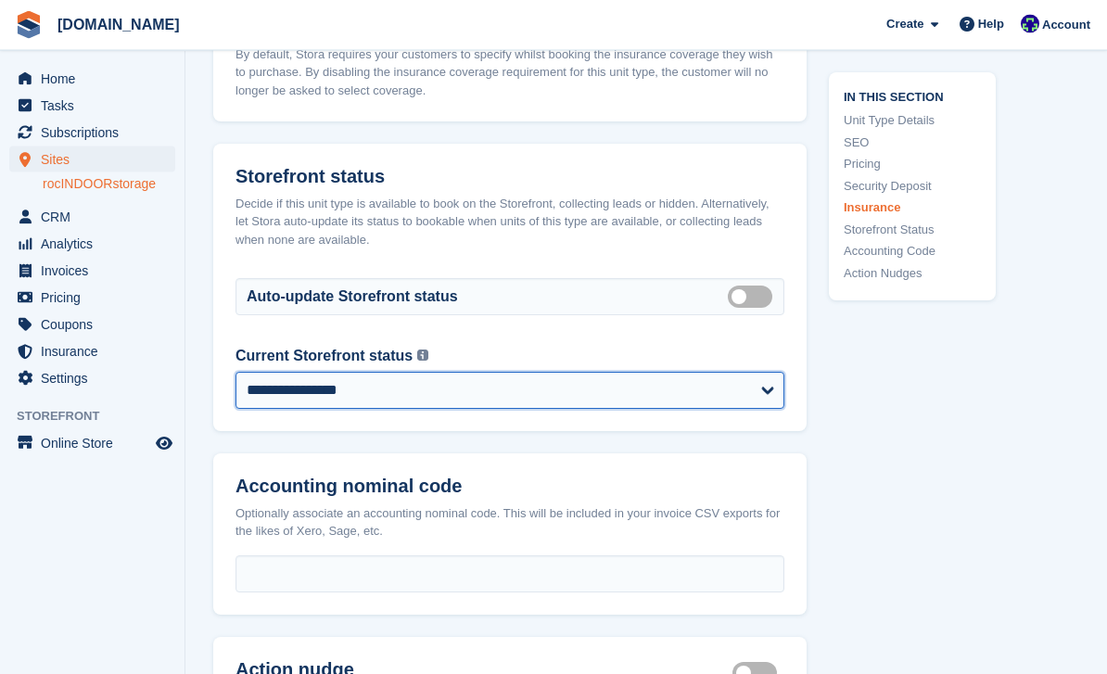
scroll to position [2564, 0]
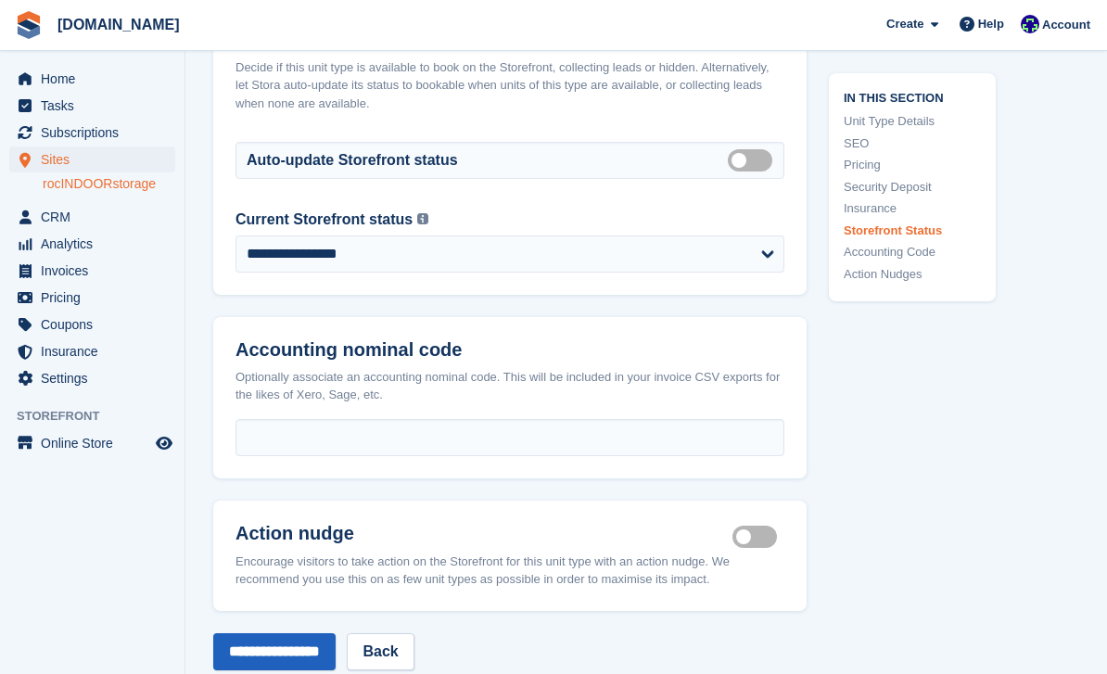
click at [324, 667] on input "**********" at bounding box center [274, 651] width 122 height 37
